Goal: Task Accomplishment & Management: Manage account settings

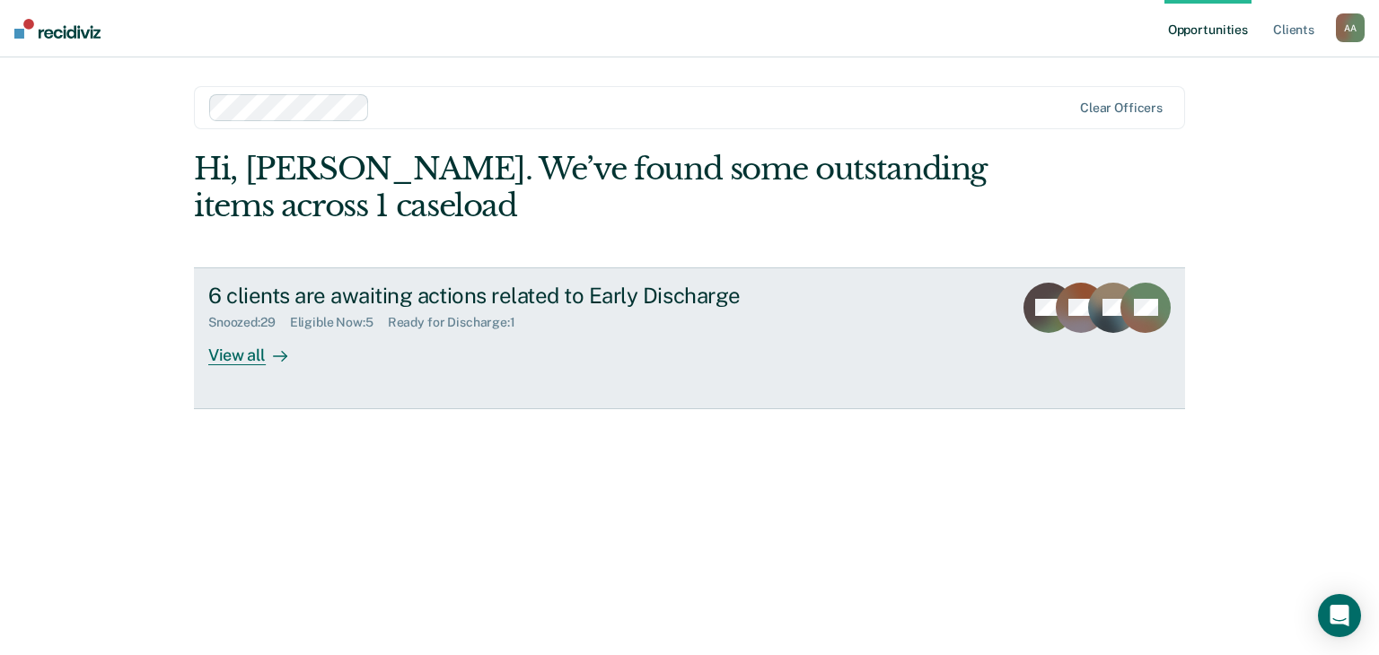
click at [618, 289] on div "6 clients are awaiting actions related to Early Discharge" at bounding box center [523, 296] width 630 height 26
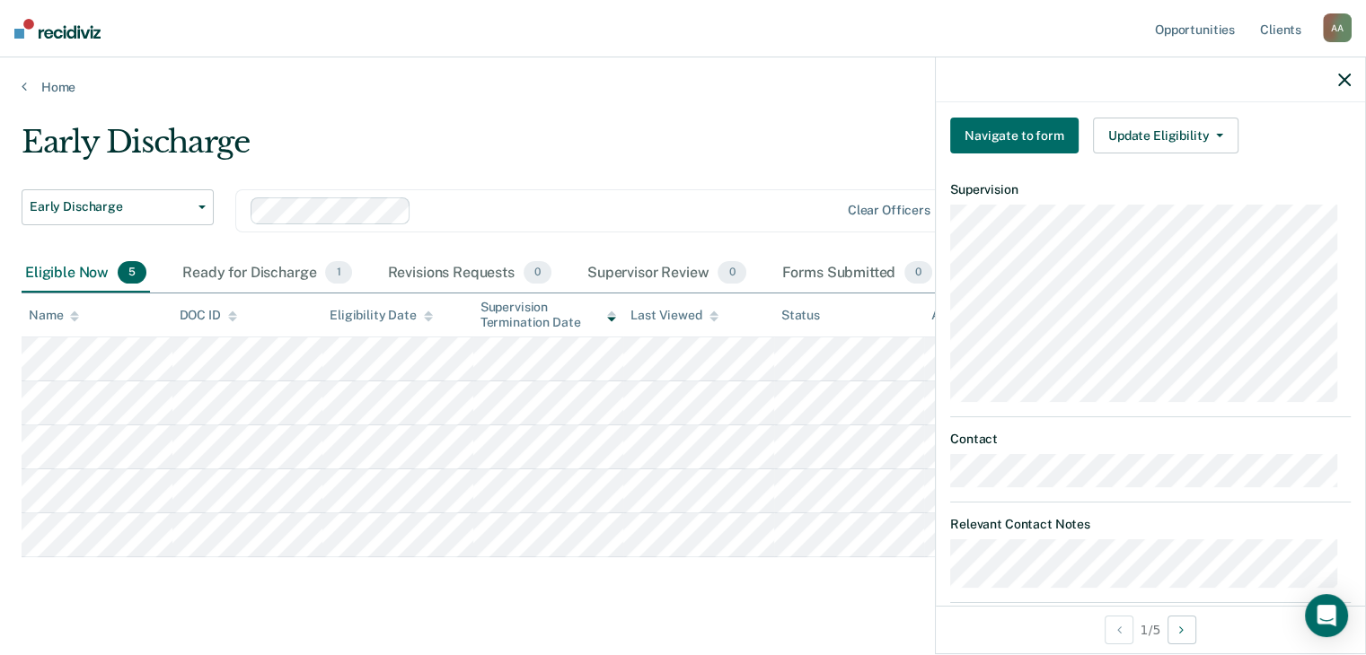
scroll to position [629, 0]
click at [1171, 126] on button "Update Eligibility" at bounding box center [1165, 135] width 145 height 36
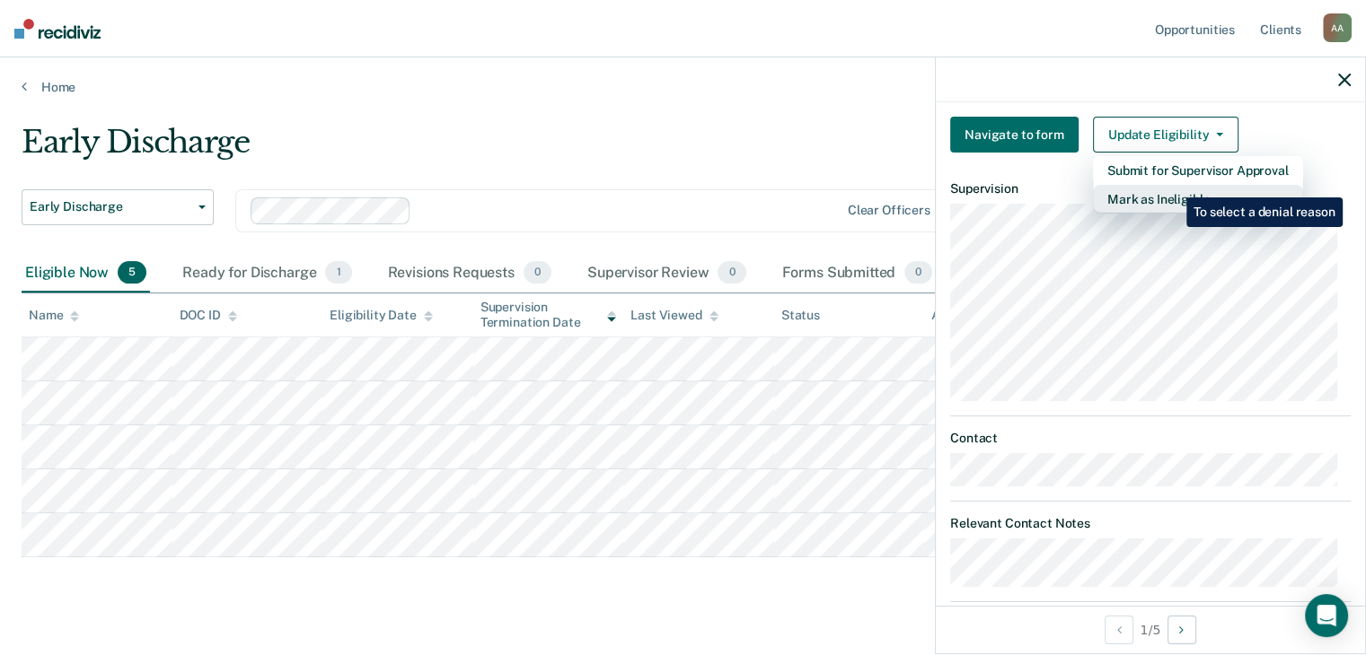
click at [1173, 185] on button "Mark as Ineligible" at bounding box center [1198, 199] width 210 height 29
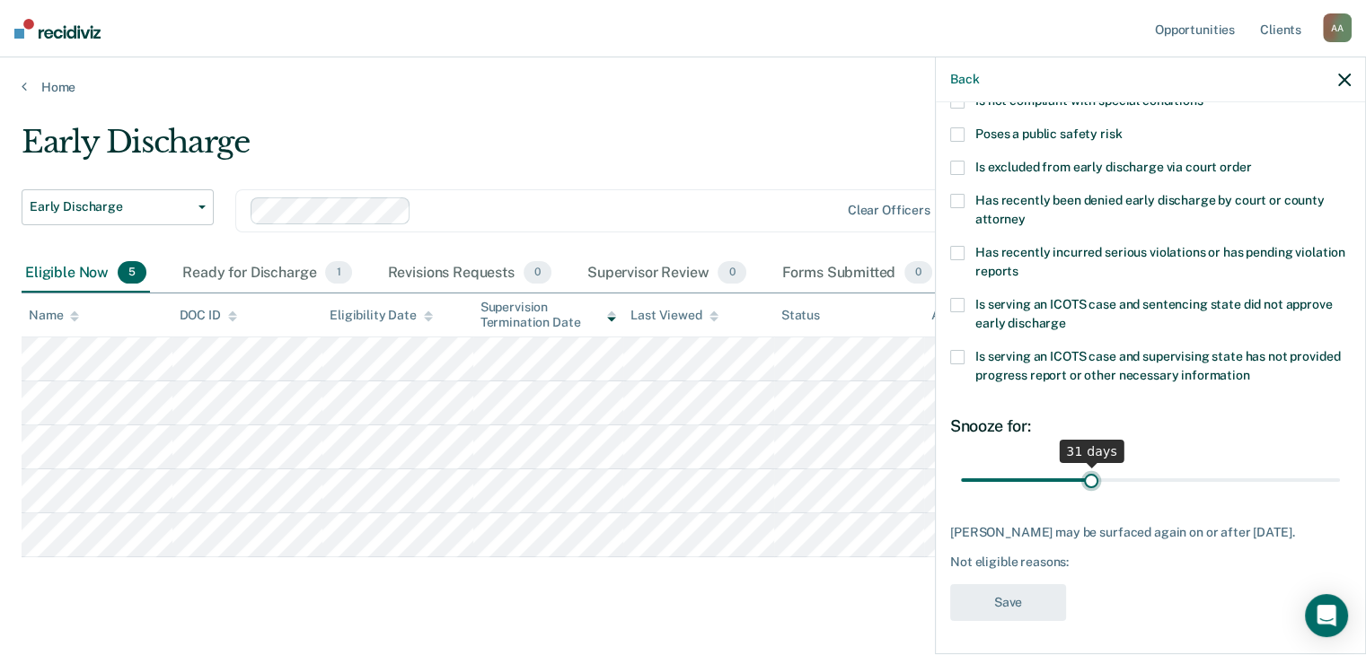
type input "30"
click at [1084, 481] on input "range" at bounding box center [1150, 480] width 379 height 31
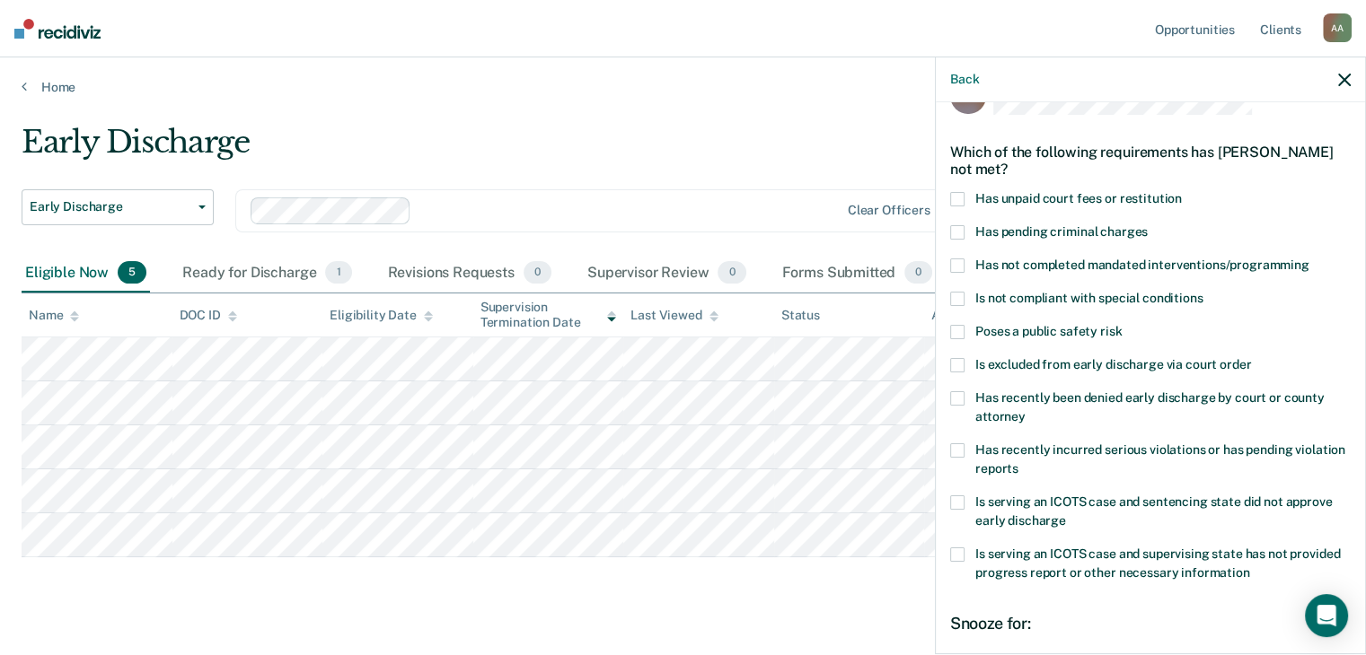
scroll to position [0, 0]
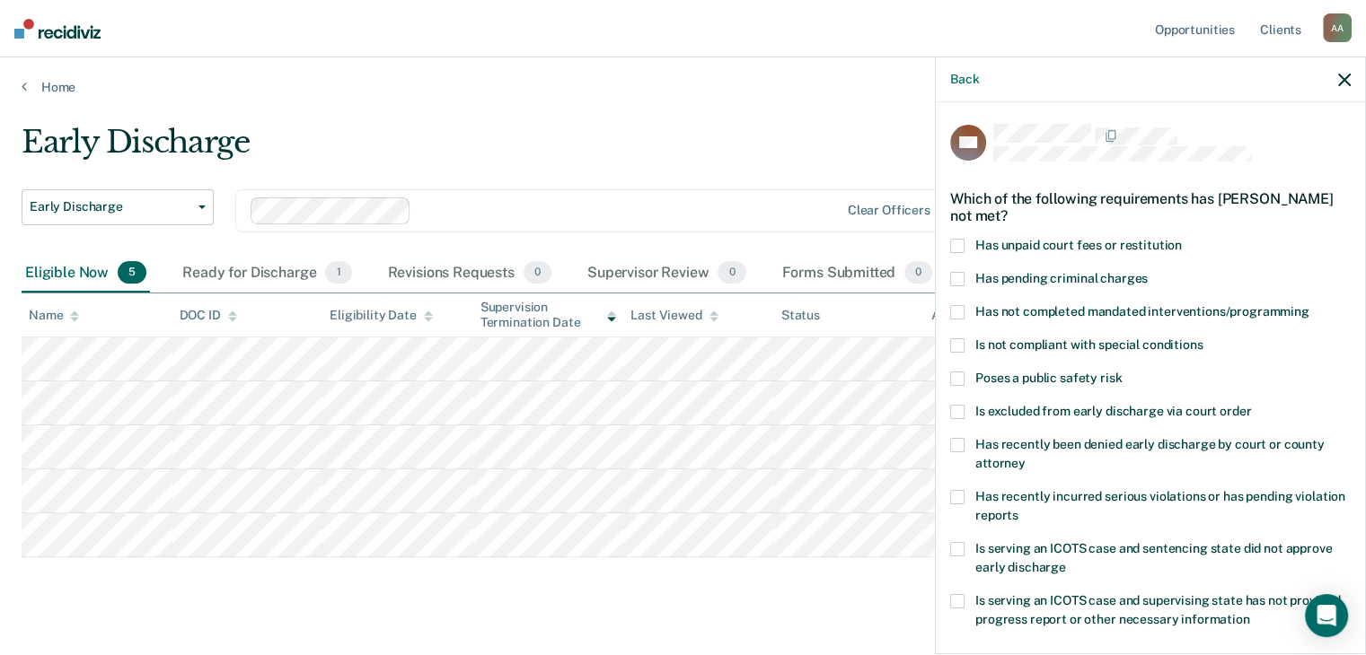
click at [971, 245] on label "Has unpaid court fees or restitution" at bounding box center [1150, 248] width 400 height 19
click at [1182, 239] on input "Has unpaid court fees or restitution" at bounding box center [1182, 239] width 0 height 0
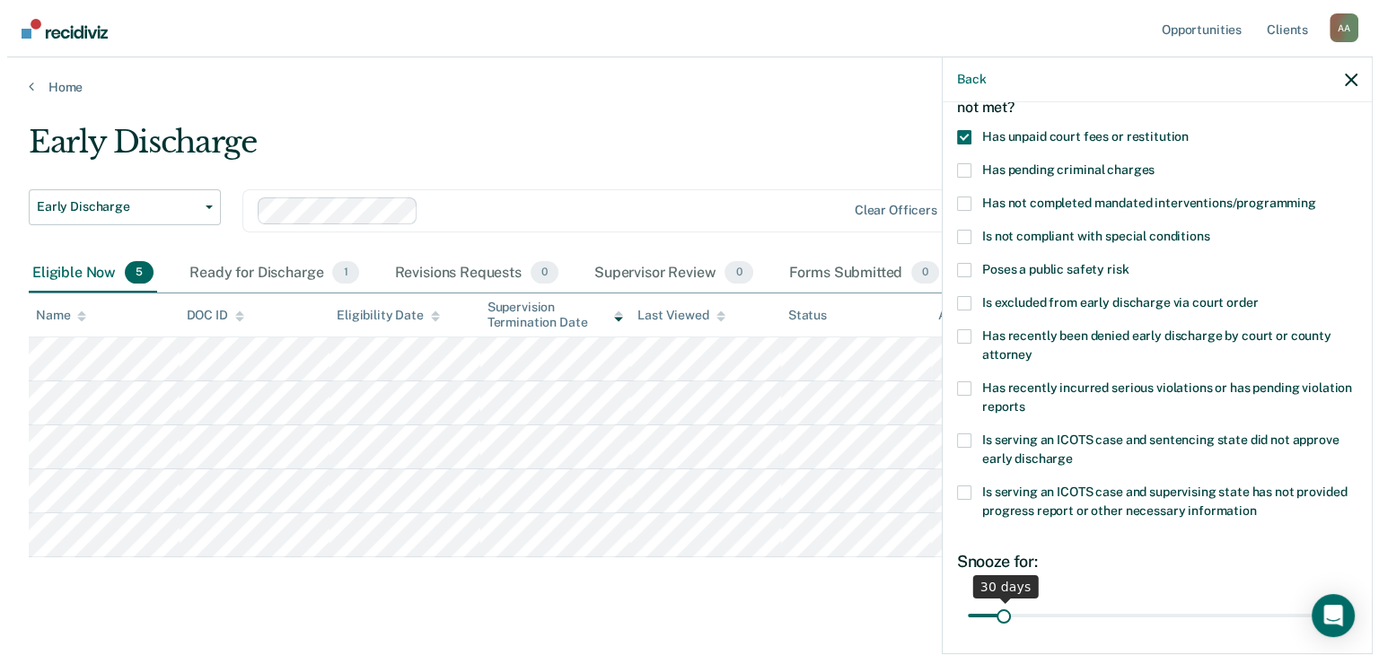
scroll to position [244, 0]
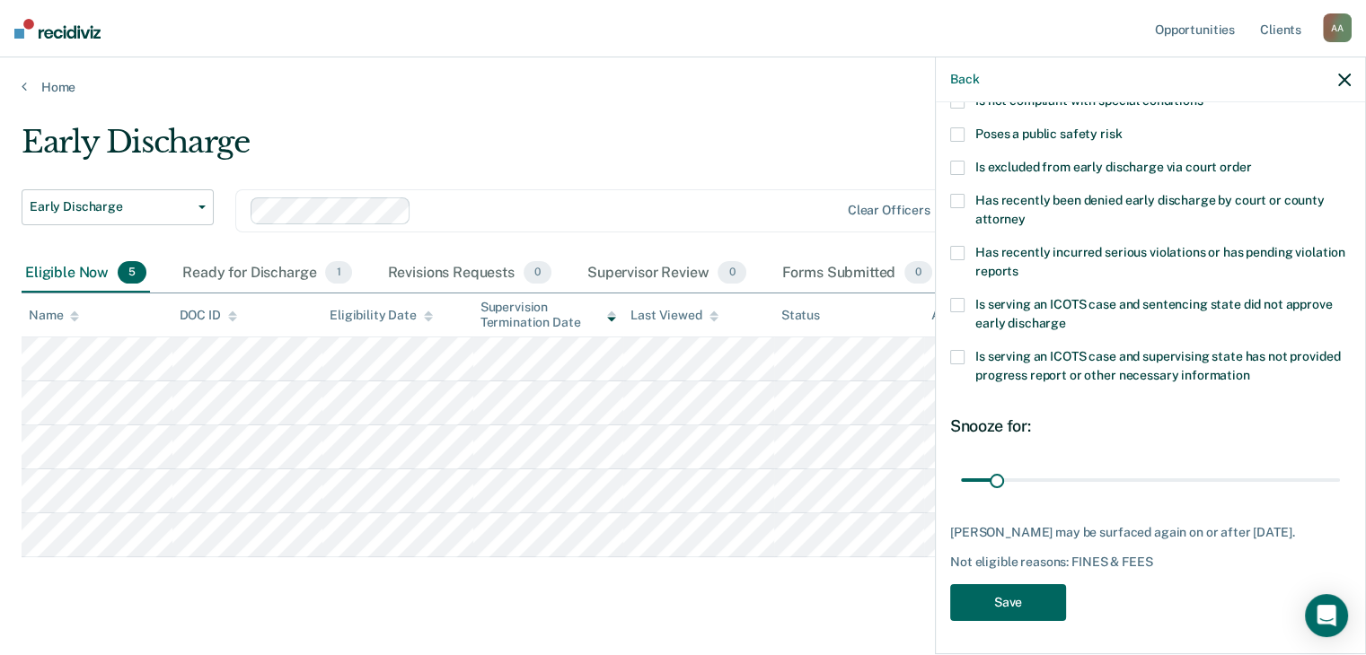
click at [1027, 602] on button "Save" at bounding box center [1008, 603] width 116 height 37
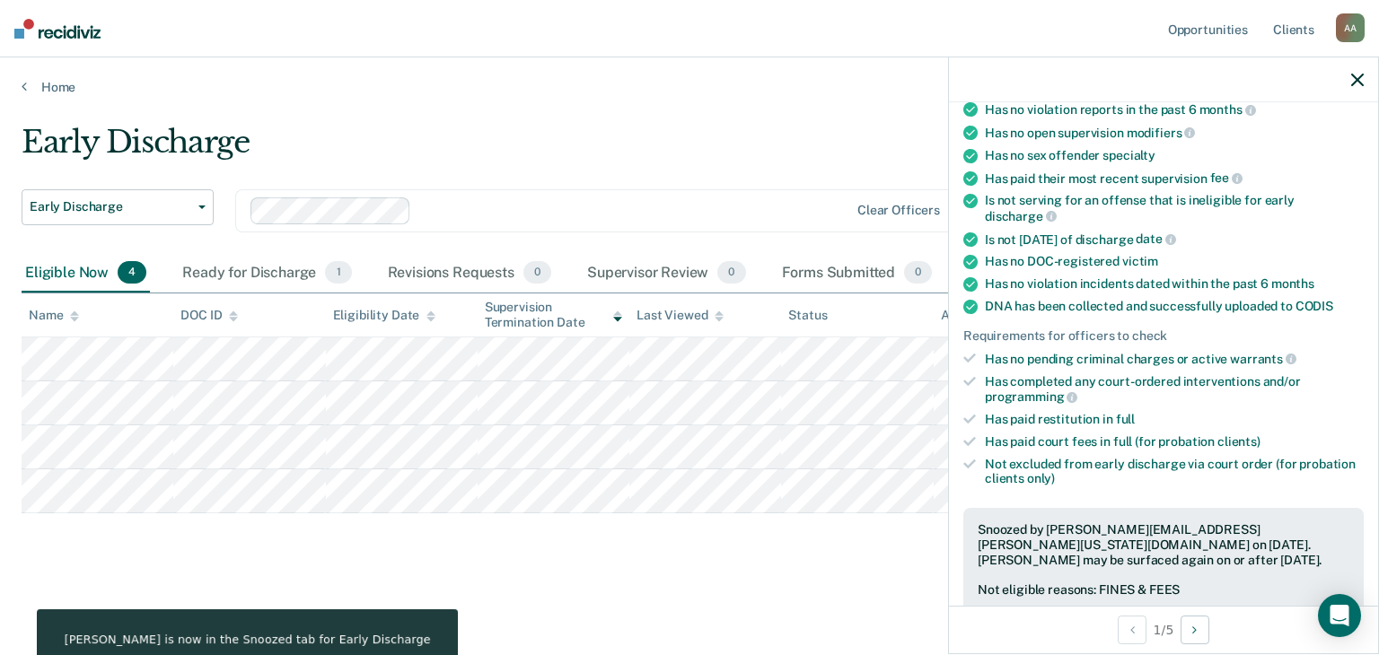
click at [1360, 82] on icon "button" at bounding box center [1357, 80] width 13 height 13
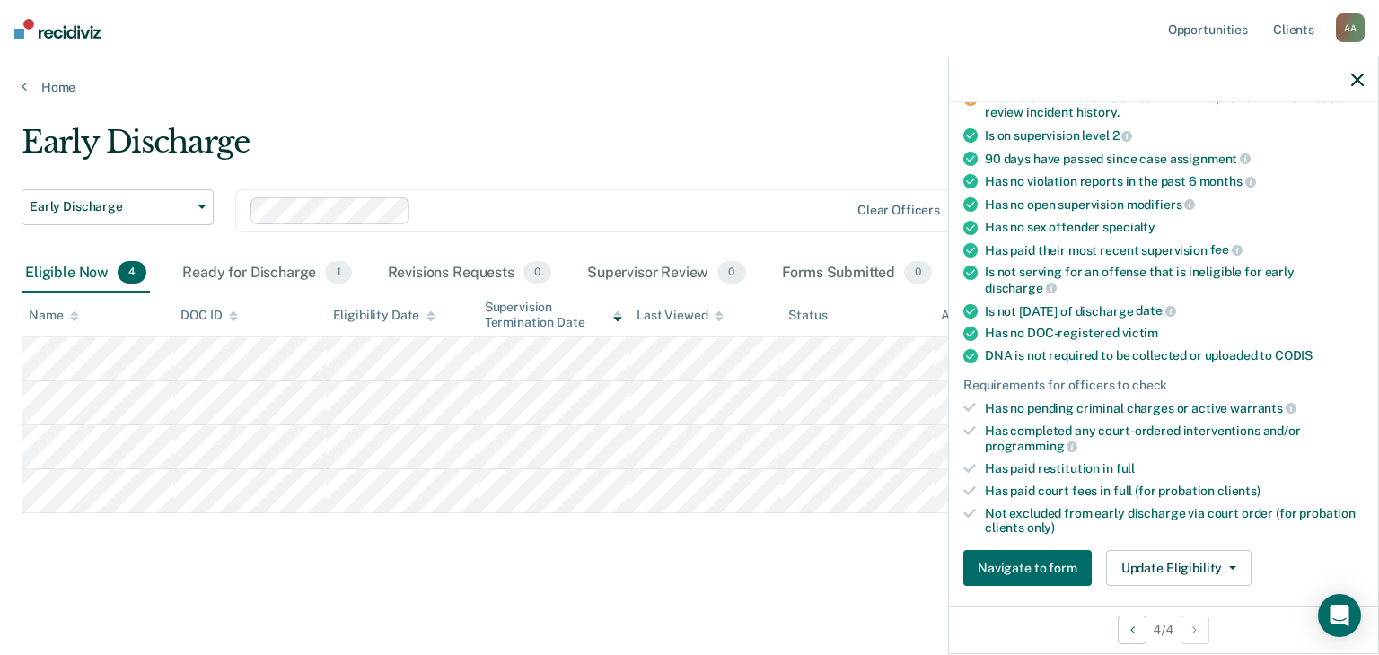
scroll to position [180, 0]
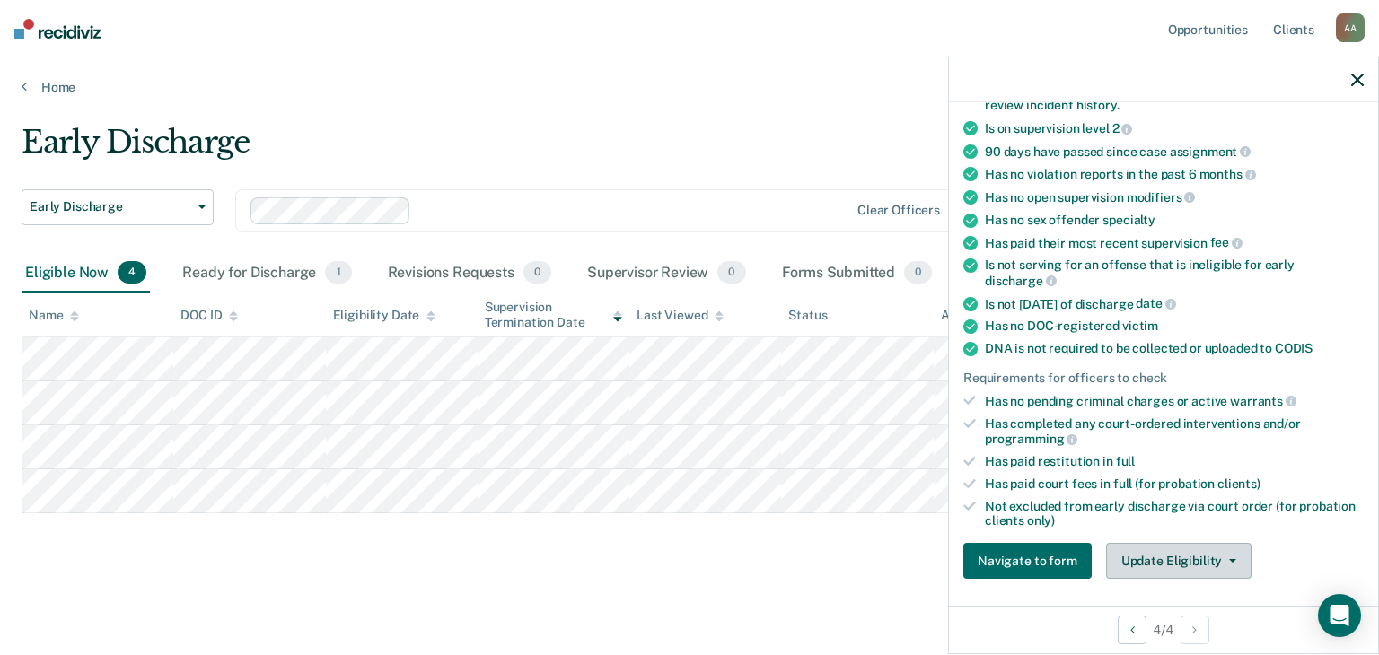
click at [1218, 550] on button "Update Eligibility" at bounding box center [1178, 561] width 145 height 36
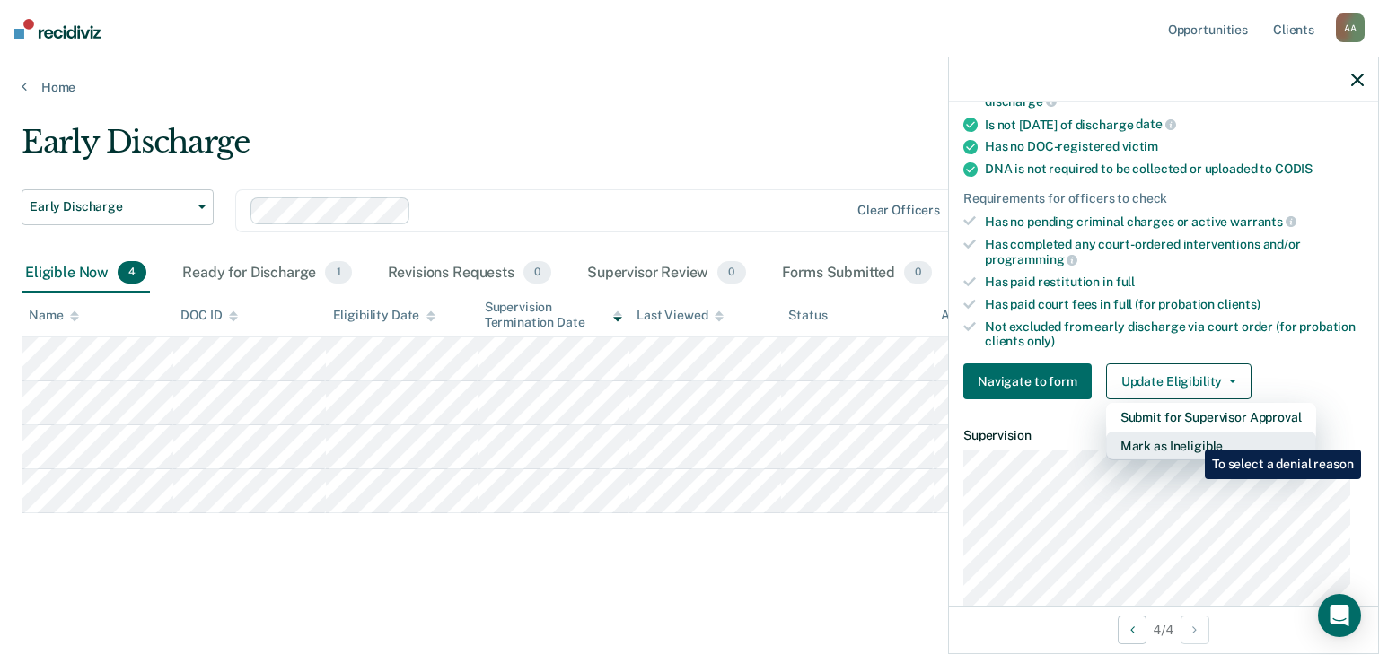
click at [1192, 436] on button "Mark as Ineligible" at bounding box center [1211, 446] width 210 height 29
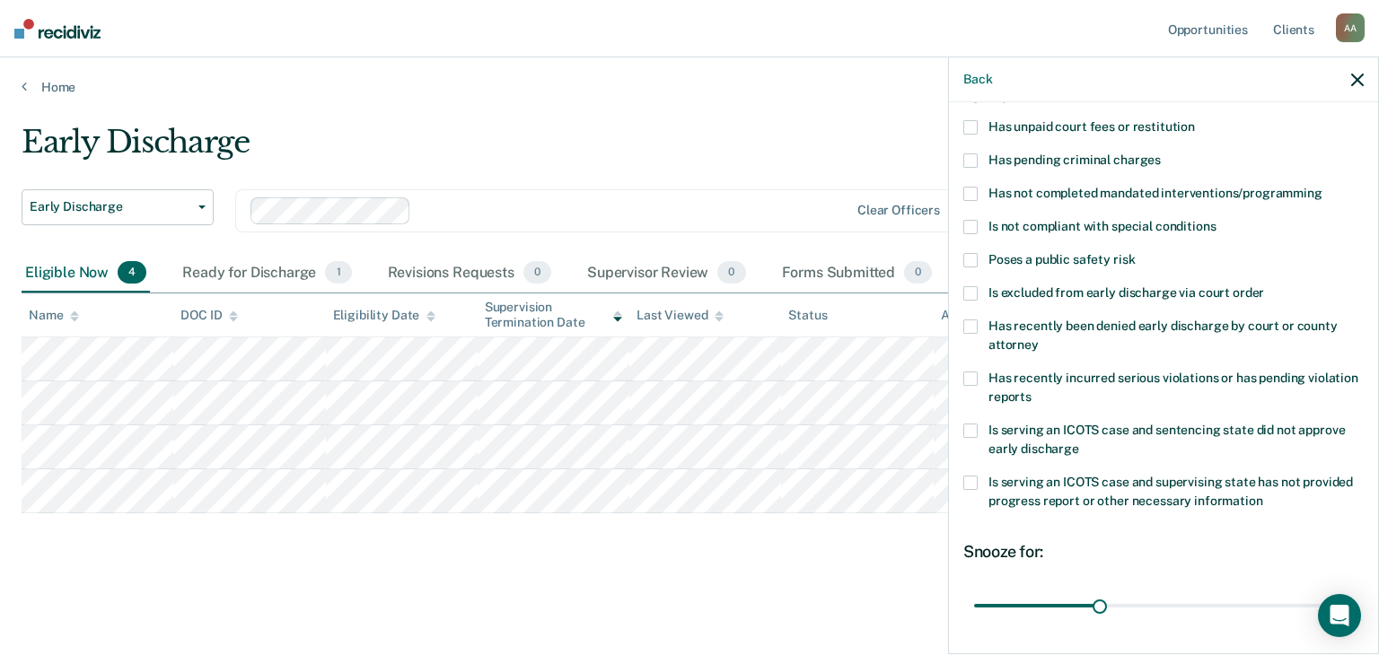
scroll to position [0, 0]
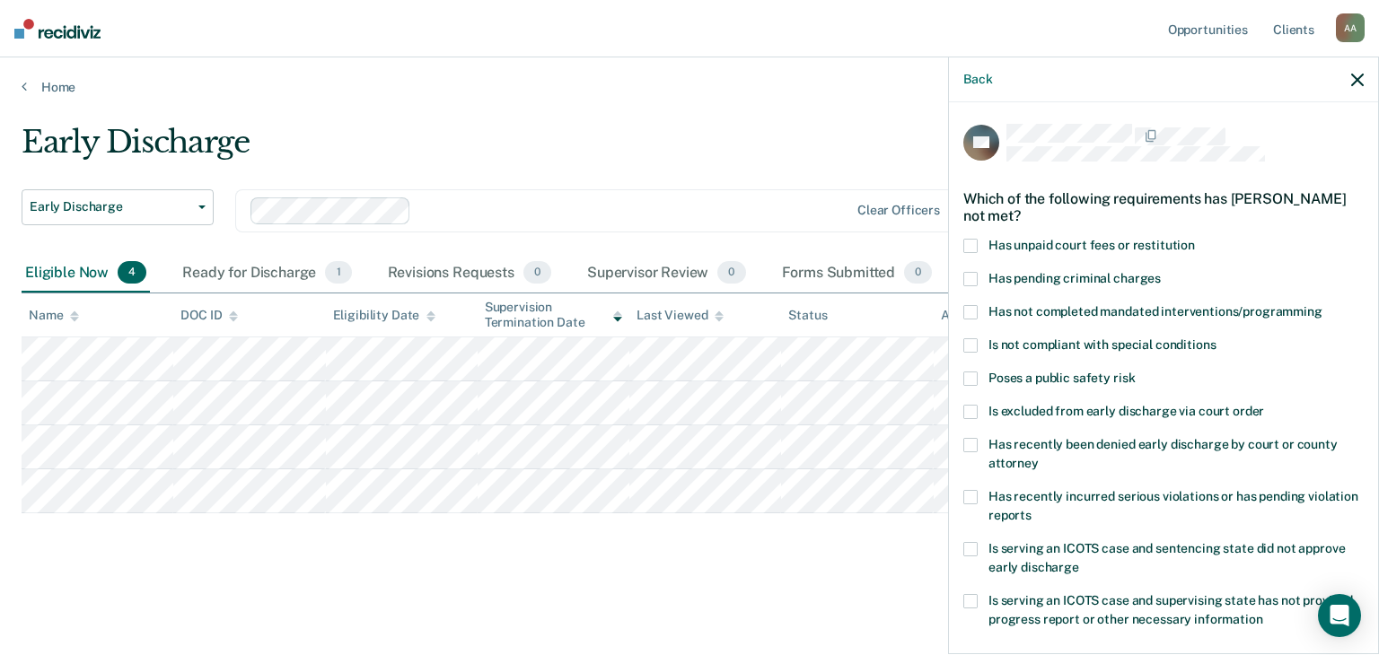
click at [981, 274] on label "Has pending criminal charges" at bounding box center [1163, 281] width 400 height 19
click at [1161, 272] on input "Has pending criminal charges" at bounding box center [1161, 272] width 0 height 0
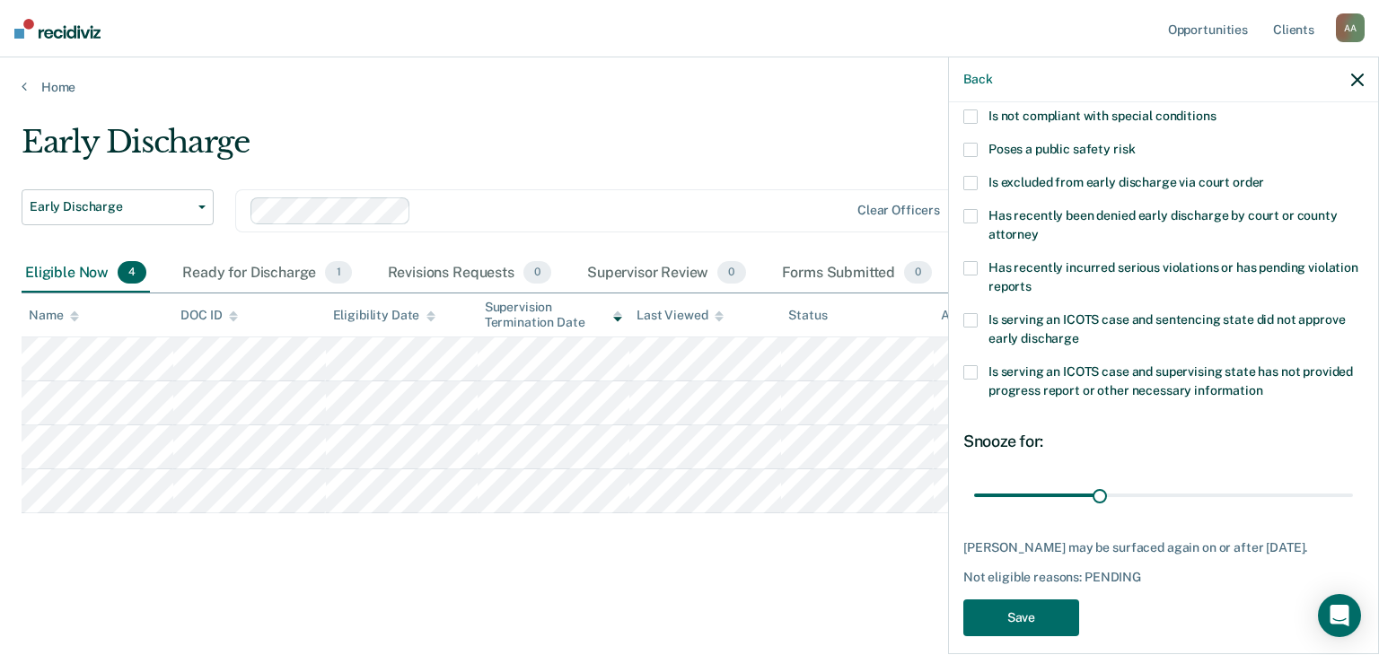
scroll to position [260, 0]
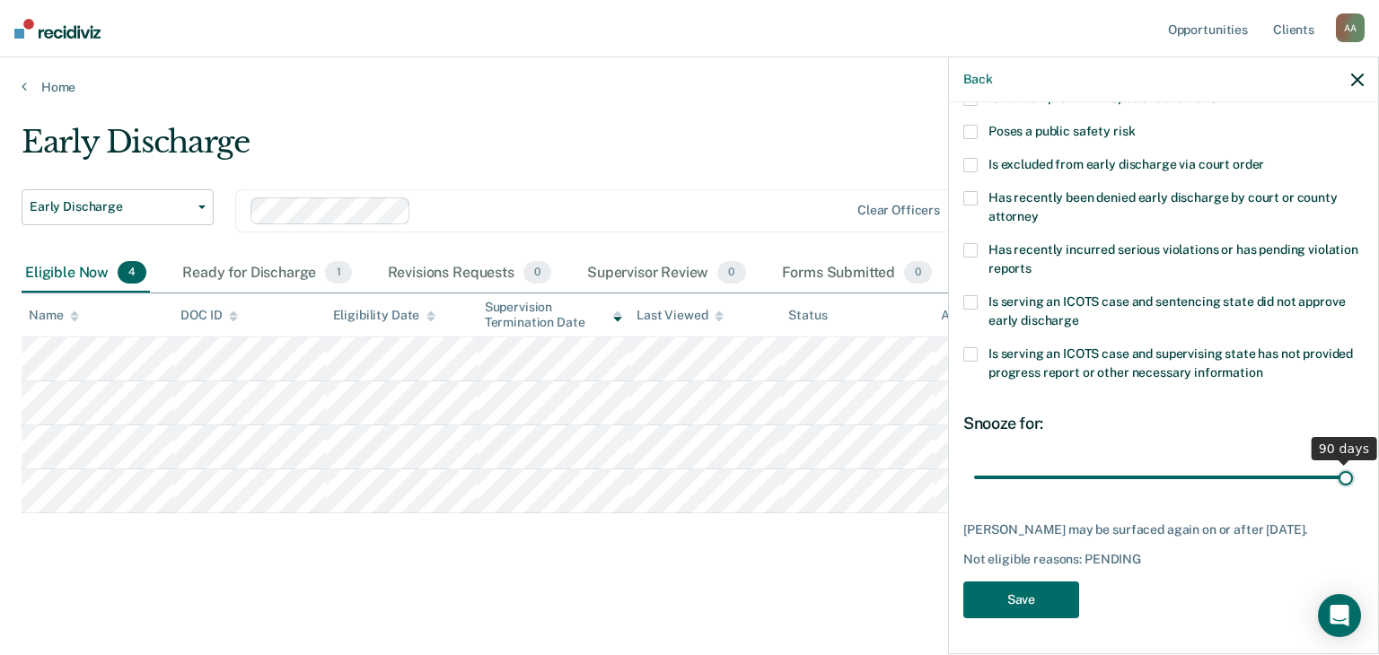
drag, startPoint x: 1098, startPoint y: 471, endPoint x: 1345, endPoint y: 464, distance: 247.0
type input "90"
click at [1345, 464] on input "range" at bounding box center [1163, 477] width 379 height 31
click at [1039, 595] on button "Save" at bounding box center [1021, 600] width 116 height 37
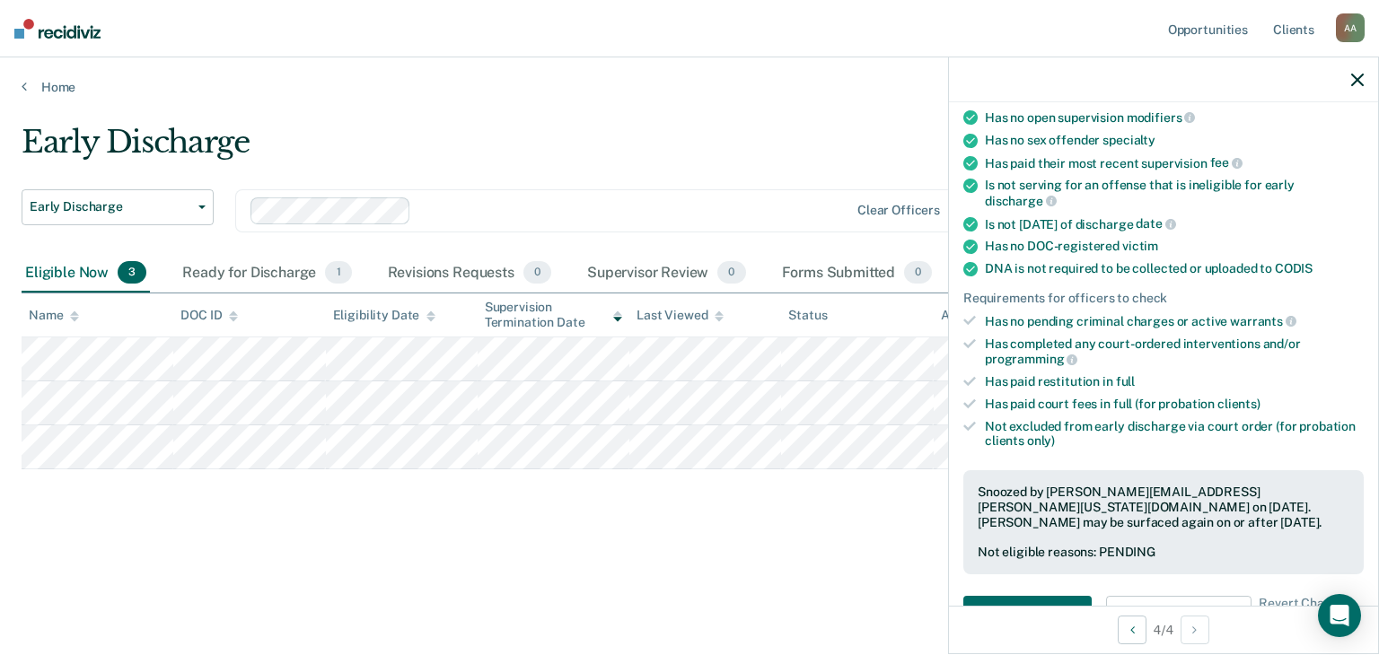
click at [1363, 76] on icon "button" at bounding box center [1357, 80] width 13 height 13
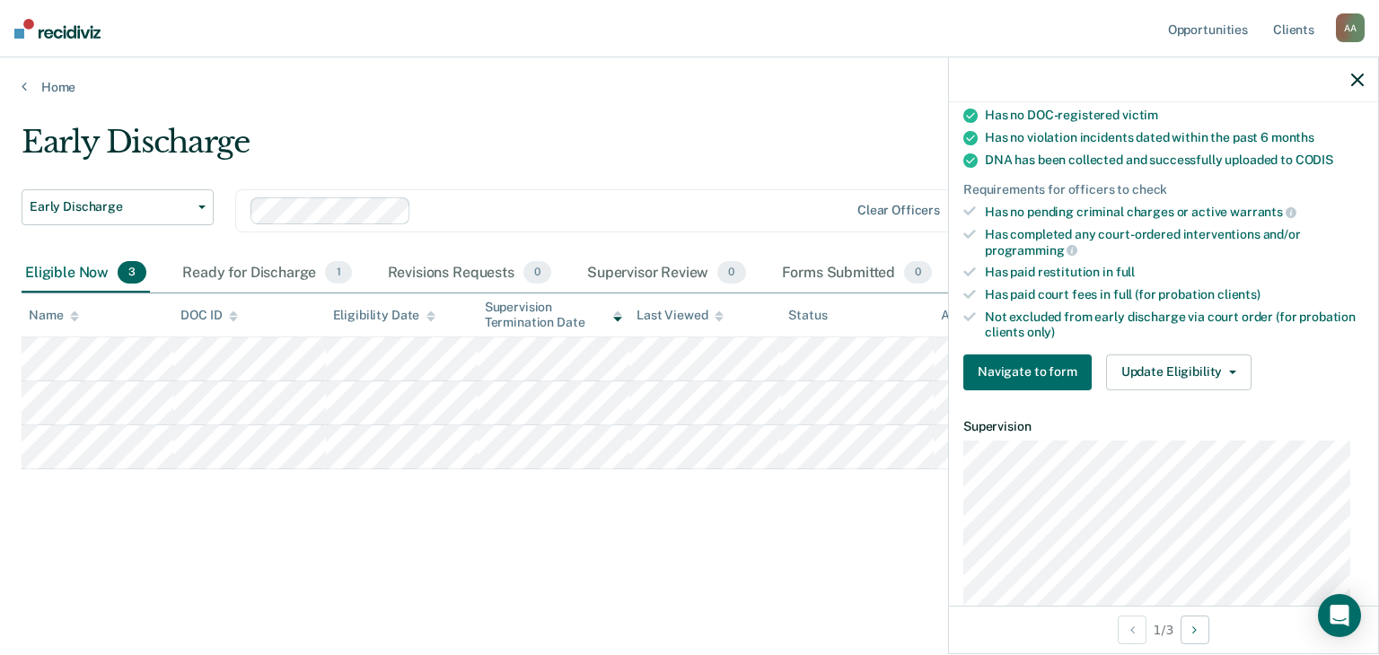
scroll to position [359, 0]
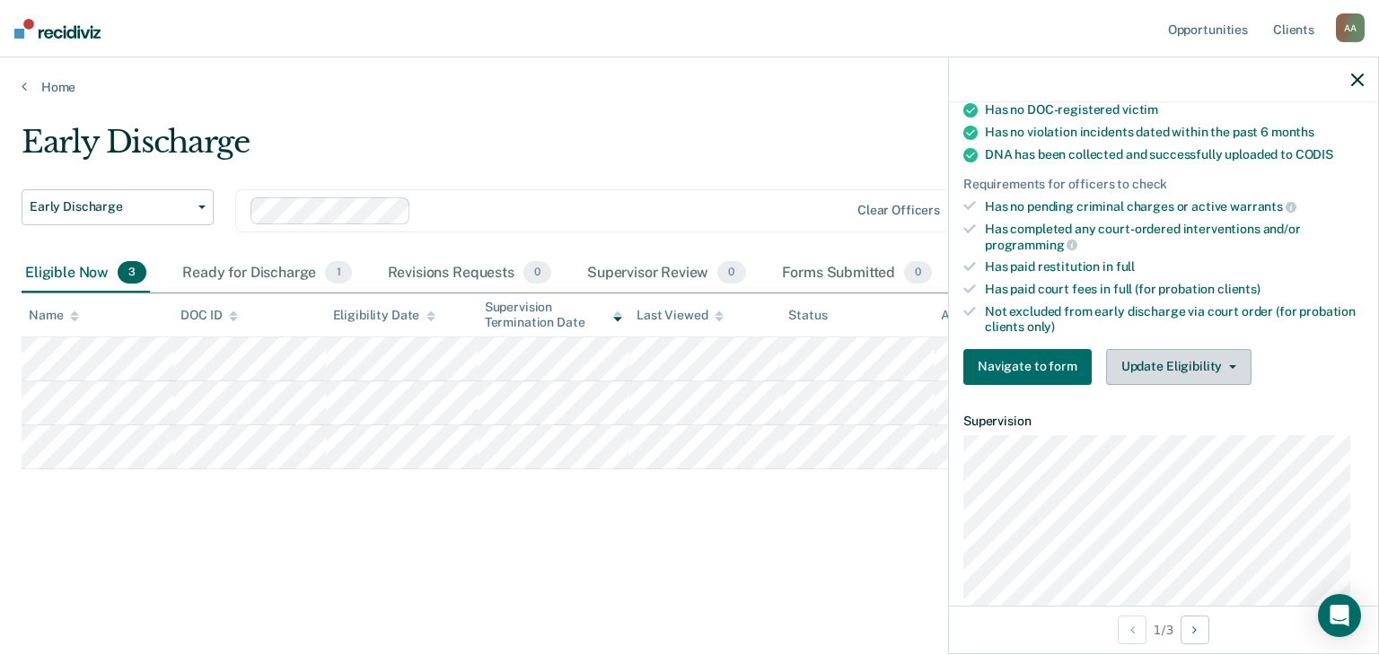
click at [1197, 362] on button "Update Eligibility" at bounding box center [1178, 367] width 145 height 36
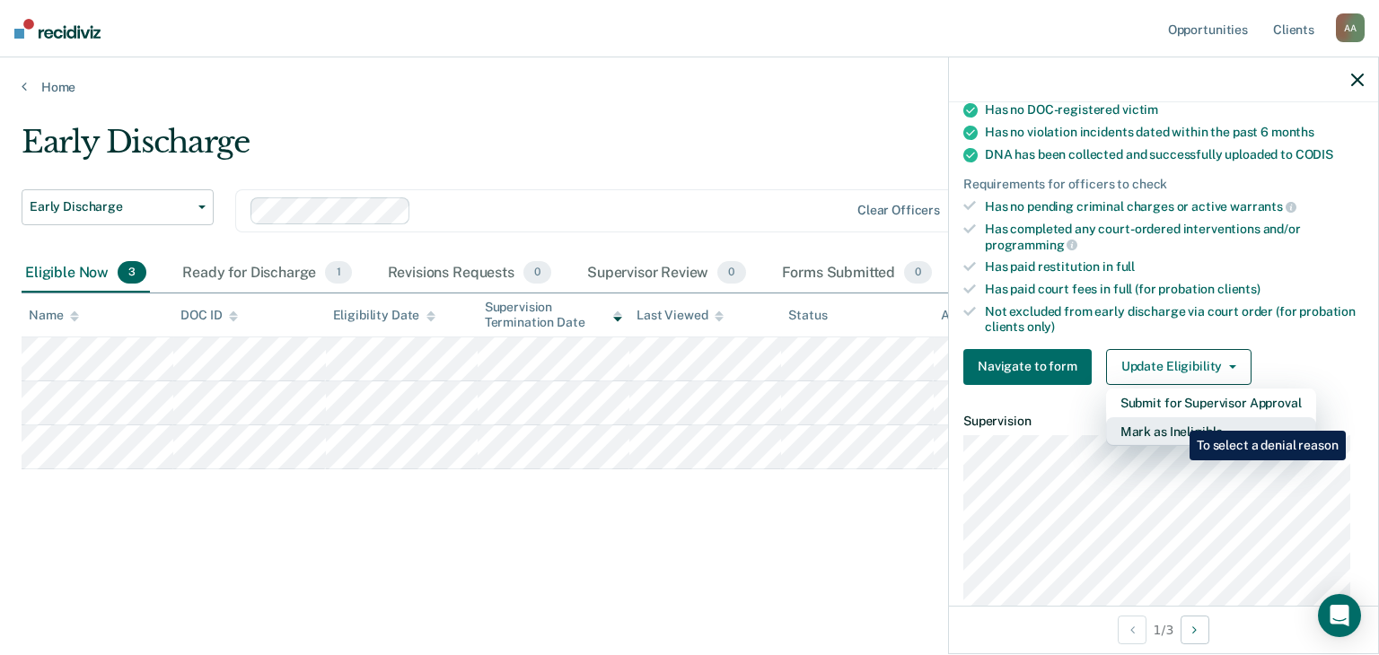
click at [1176, 418] on button "Mark as Ineligible" at bounding box center [1211, 432] width 210 height 29
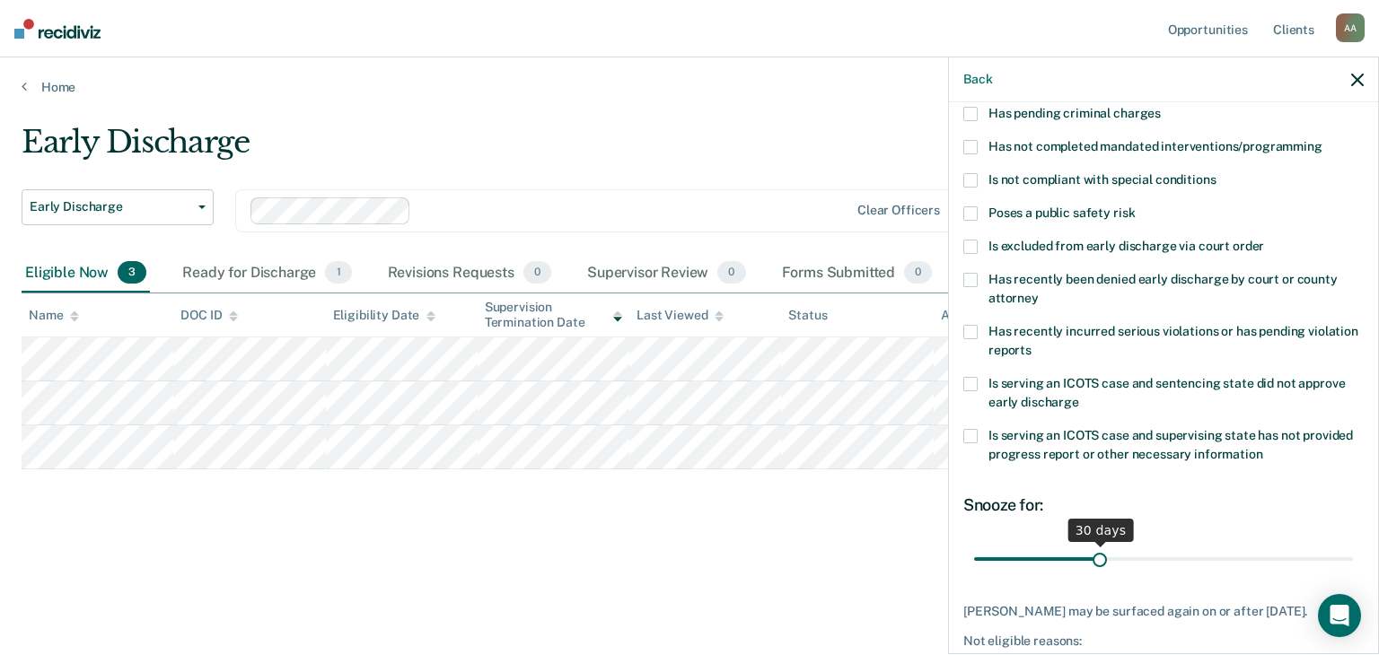
scroll to position [244, 0]
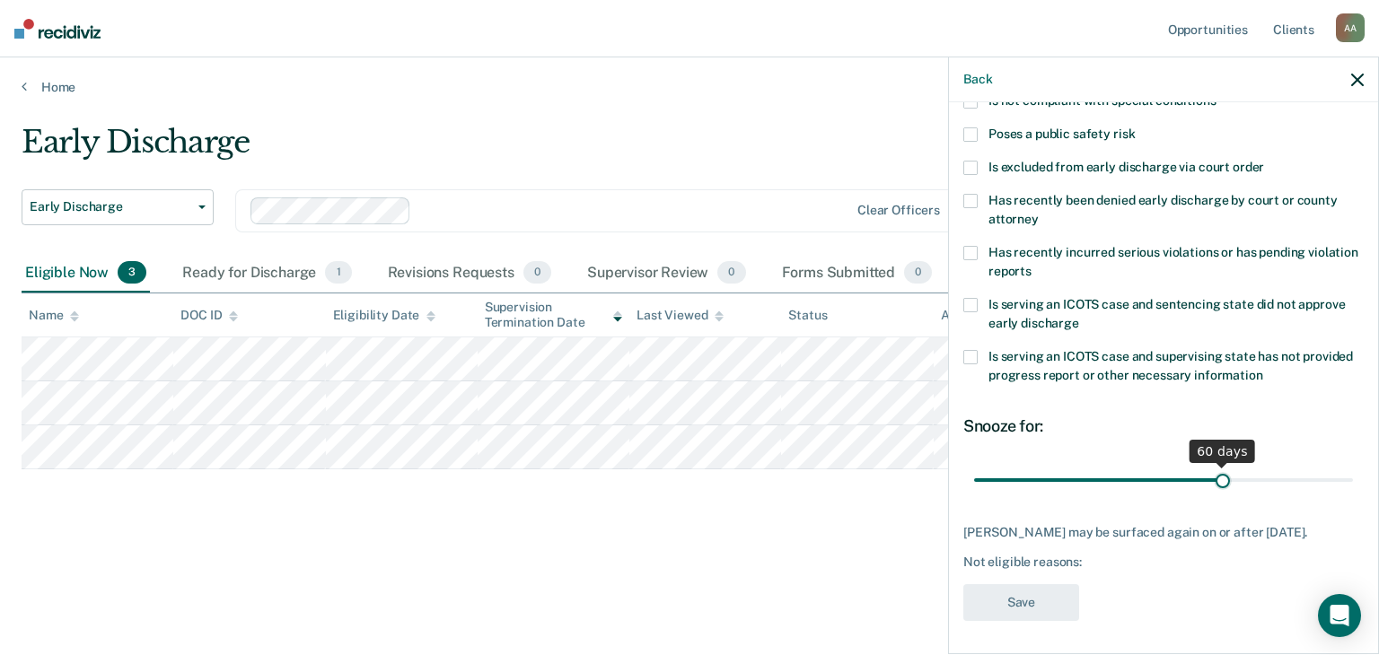
drag, startPoint x: 1090, startPoint y: 482, endPoint x: 1213, endPoint y: 478, distance: 123.1
type input "60"
click at [1213, 478] on input "range" at bounding box center [1163, 480] width 379 height 31
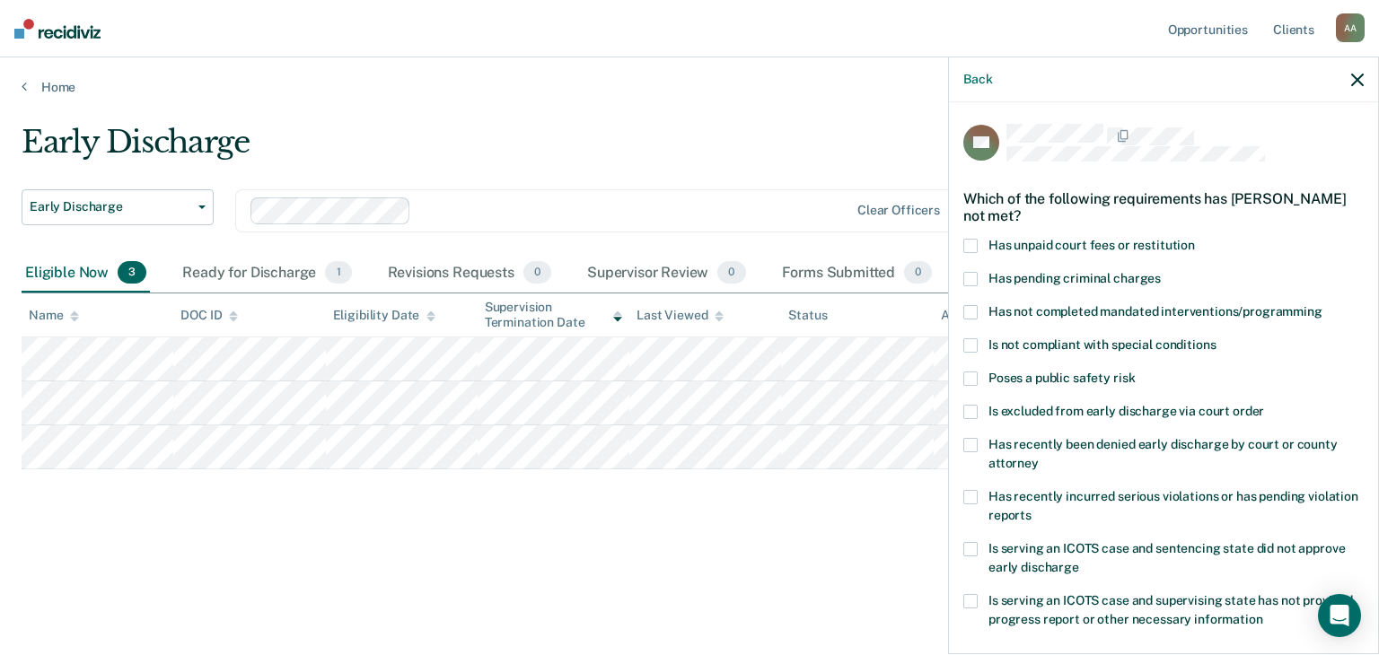
scroll to position [90, 0]
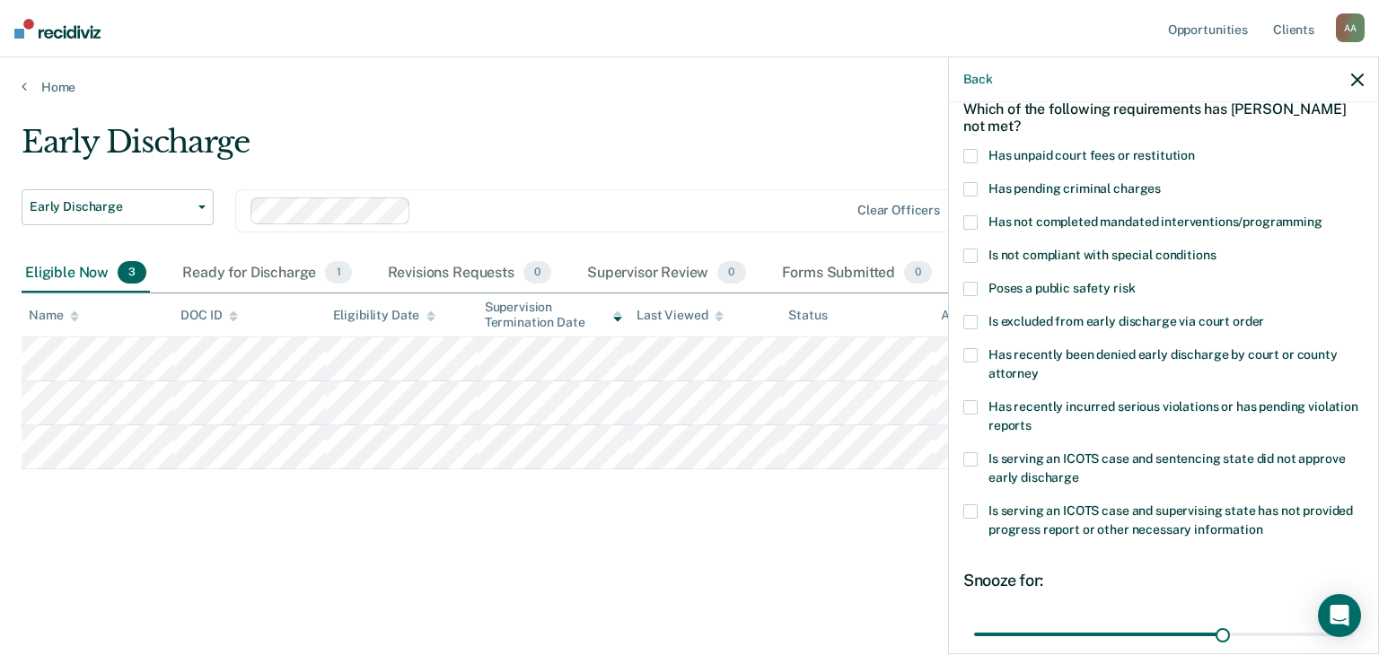
click at [1358, 85] on icon "button" at bounding box center [1357, 80] width 13 height 13
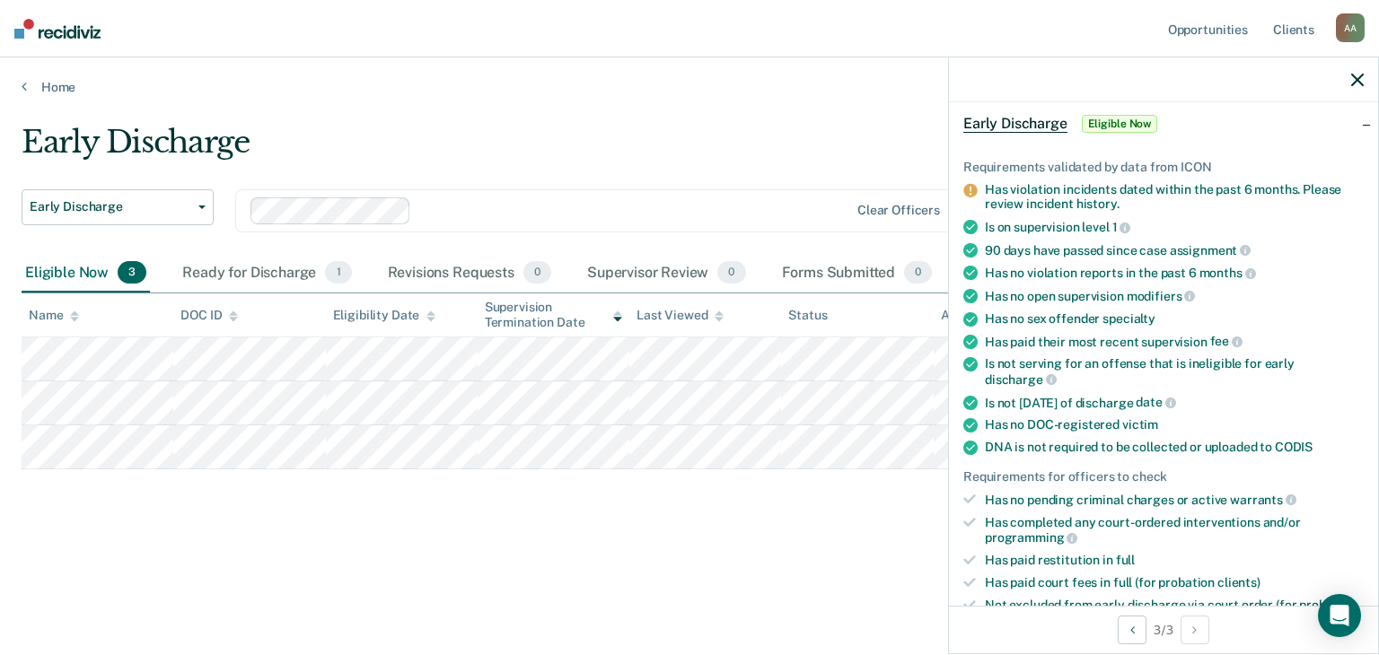
scroll to position [269, 0]
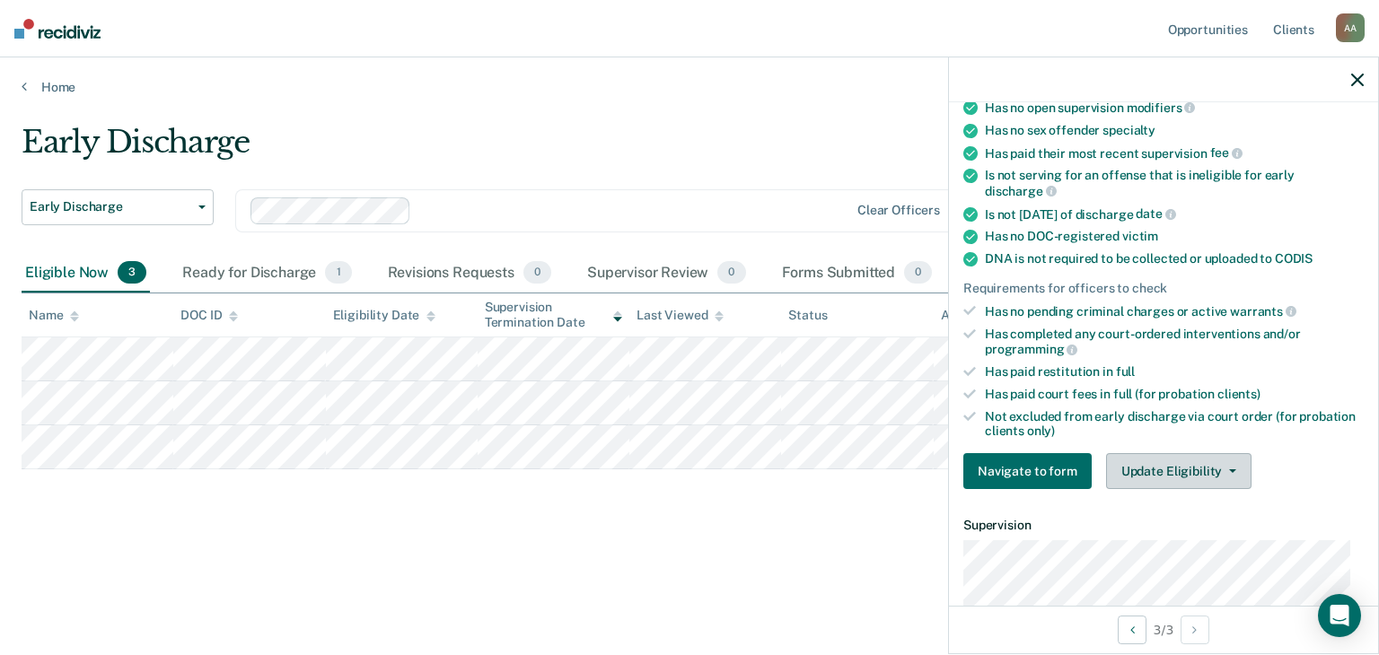
click at [1170, 458] on button "Update Eligibility" at bounding box center [1178, 471] width 145 height 36
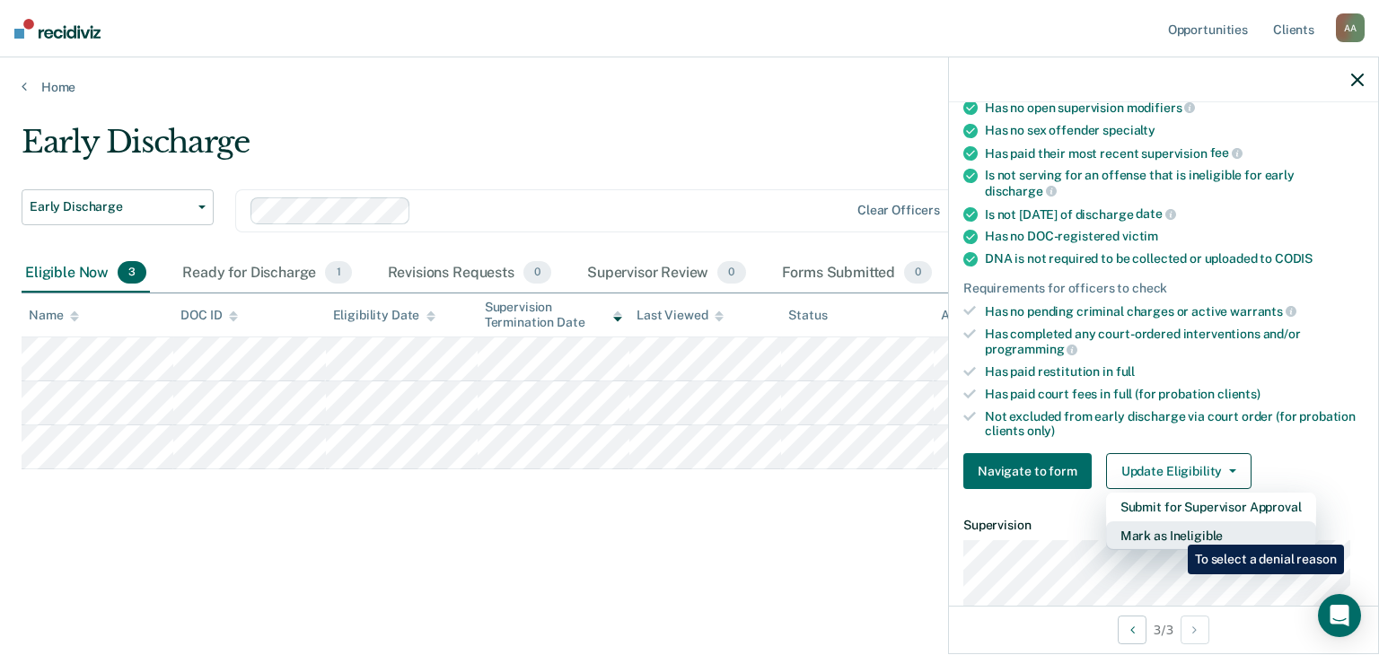
click at [1174, 532] on button "Mark as Ineligible" at bounding box center [1211, 536] width 210 height 29
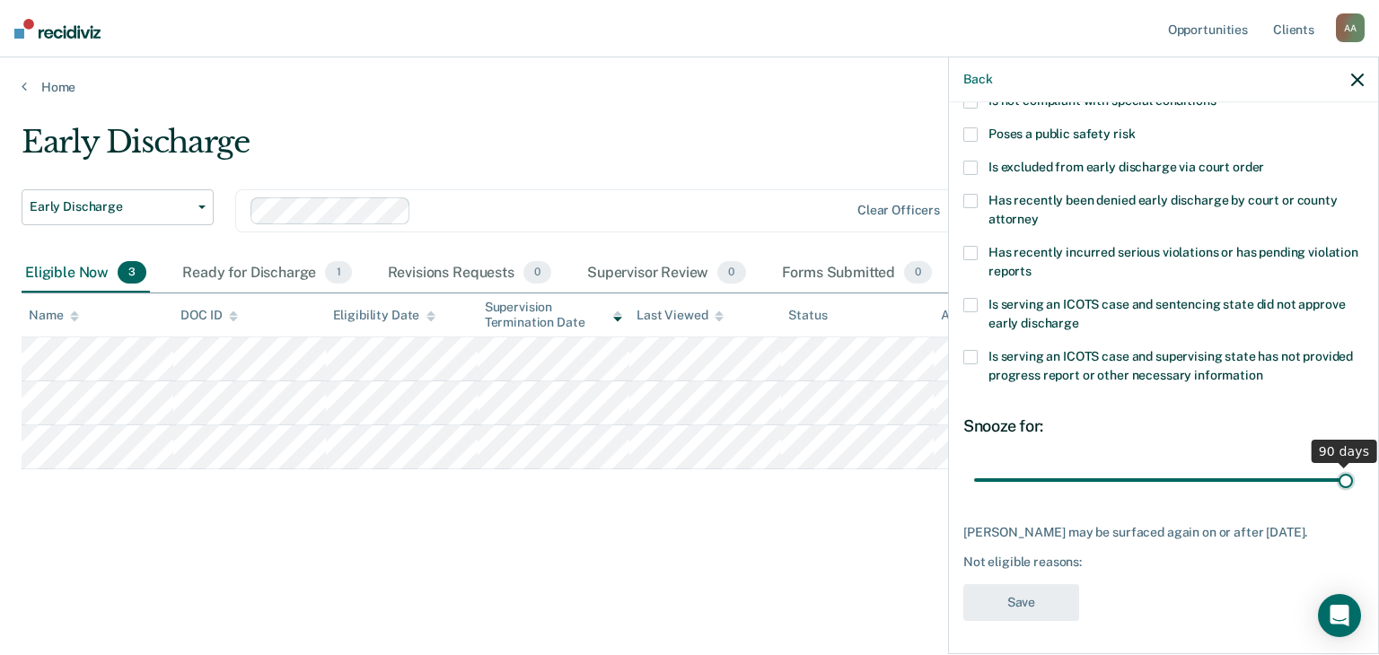
drag, startPoint x: 1099, startPoint y: 472, endPoint x: 1349, endPoint y: 474, distance: 249.6
type input "90"
click at [1349, 474] on input "range" at bounding box center [1163, 480] width 379 height 31
click at [969, 300] on span at bounding box center [970, 305] width 14 height 14
click at [1079, 317] on input "Is serving an ICOTS case and sentencing state did not approve early discharge" at bounding box center [1079, 317] width 0 height 0
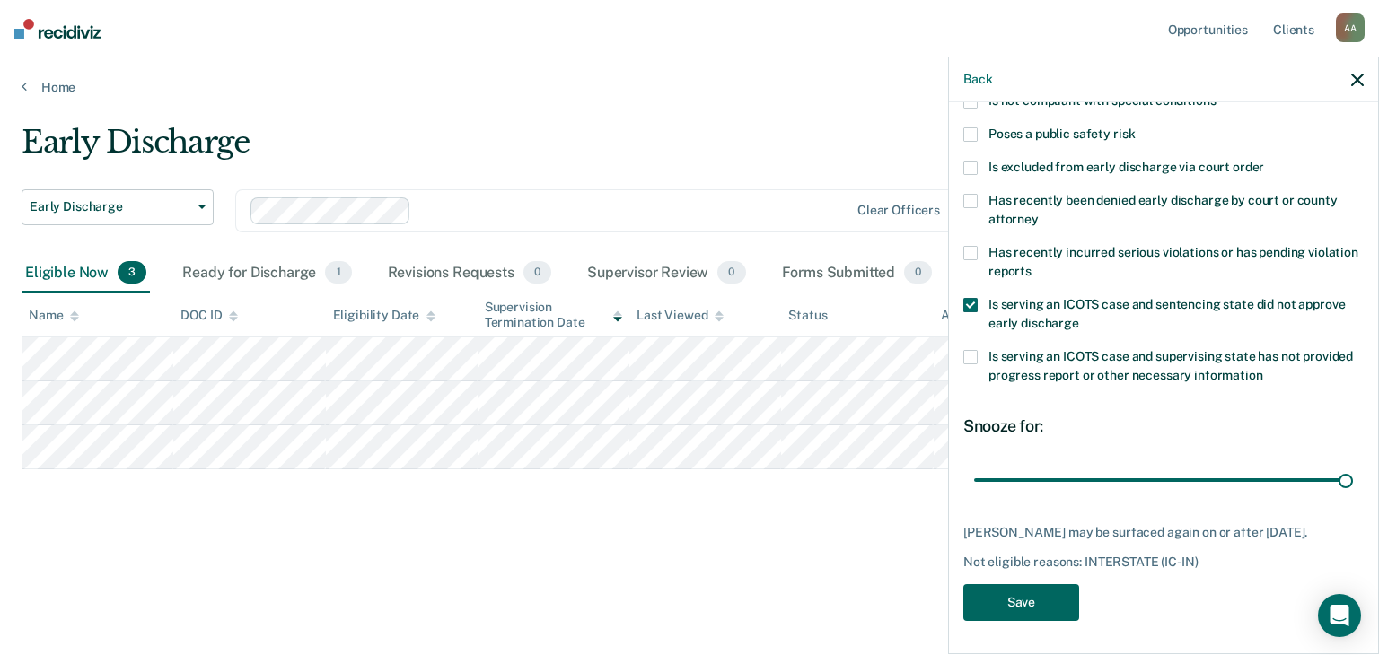
click at [1047, 598] on button "Save" at bounding box center [1021, 603] width 116 height 37
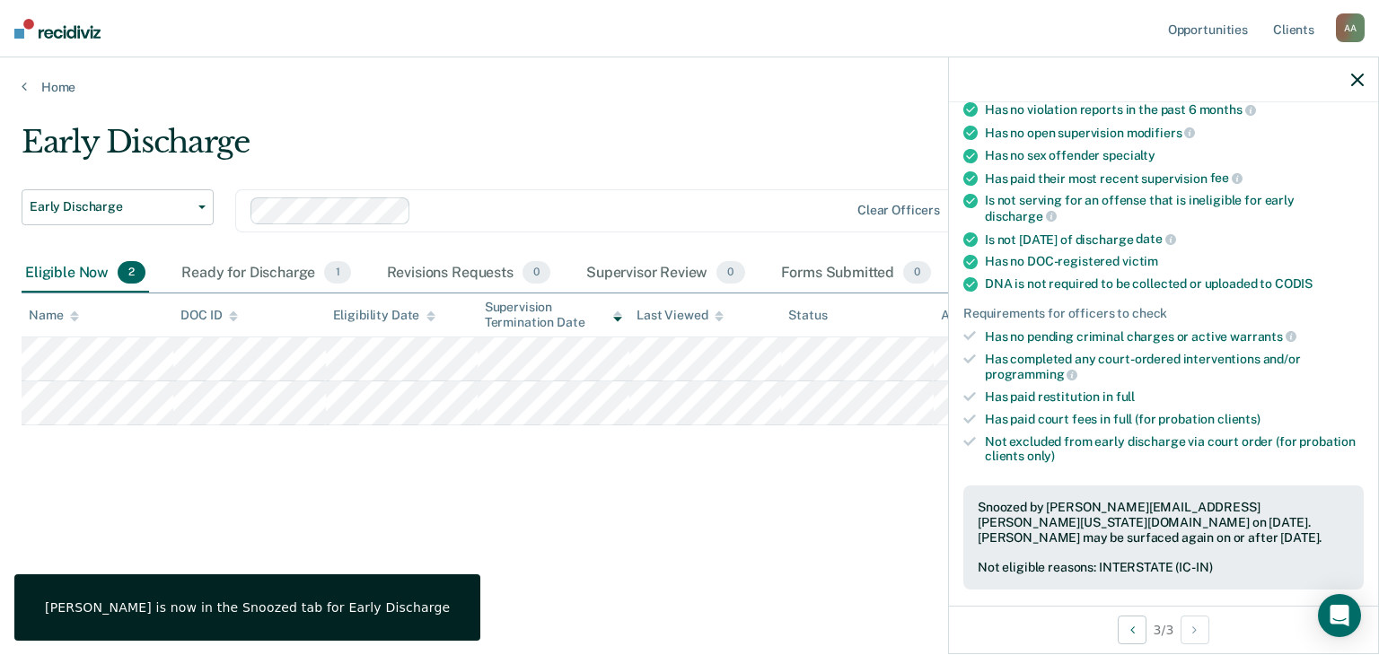
drag, startPoint x: 1365, startPoint y: 80, endPoint x: 1358, endPoint y: 55, distance: 26.1
click at [1365, 76] on div at bounding box center [1163, 79] width 429 height 45
click at [1353, 92] on div at bounding box center [1163, 79] width 429 height 45
click at [1354, 91] on div at bounding box center [1163, 79] width 429 height 45
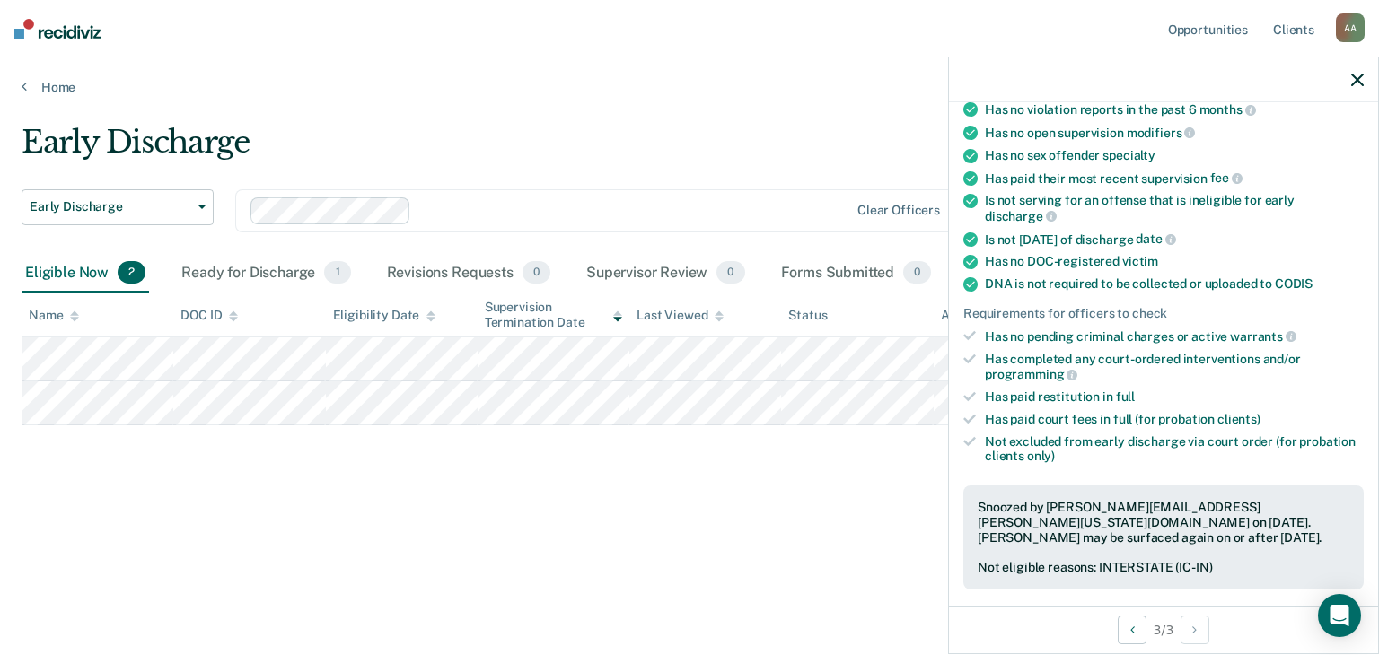
click at [1354, 80] on icon "button" at bounding box center [1357, 80] width 13 height 13
